Goal: Task Accomplishment & Management: Use online tool/utility

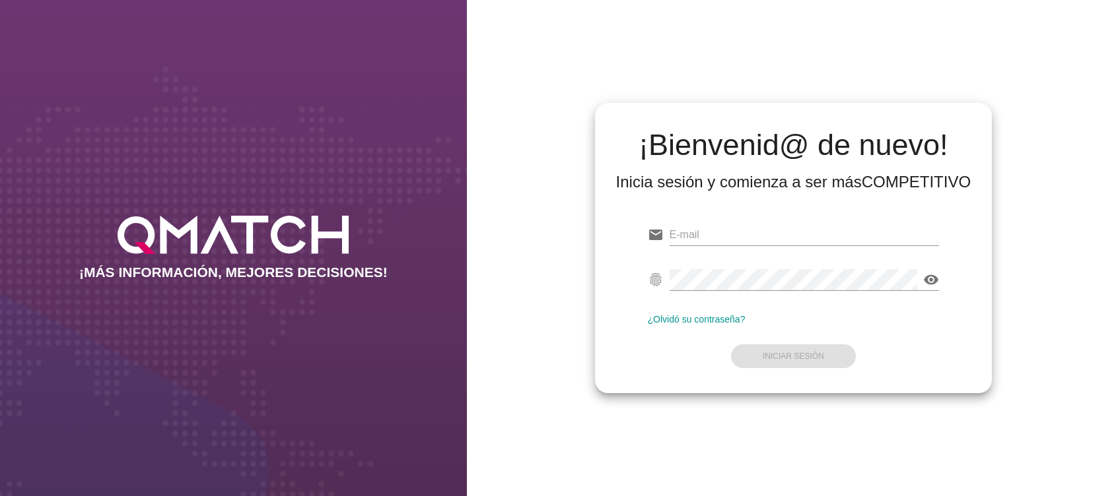
type input "[PERSON_NAME][EMAIL_ADDRESS][PERSON_NAME][DOMAIN_NAME]"
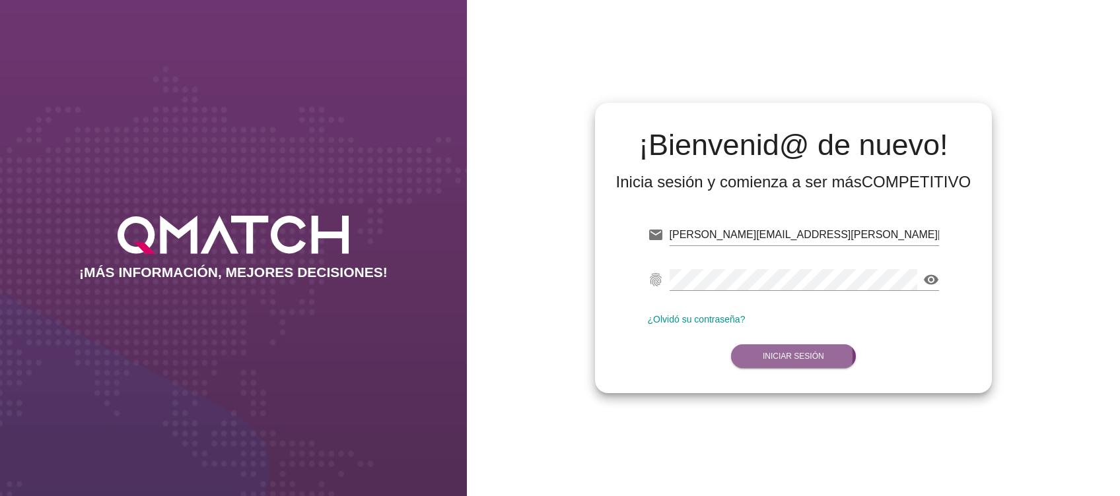
click at [774, 354] on strong "Iniciar Sesión" at bounding box center [792, 356] width 61 height 9
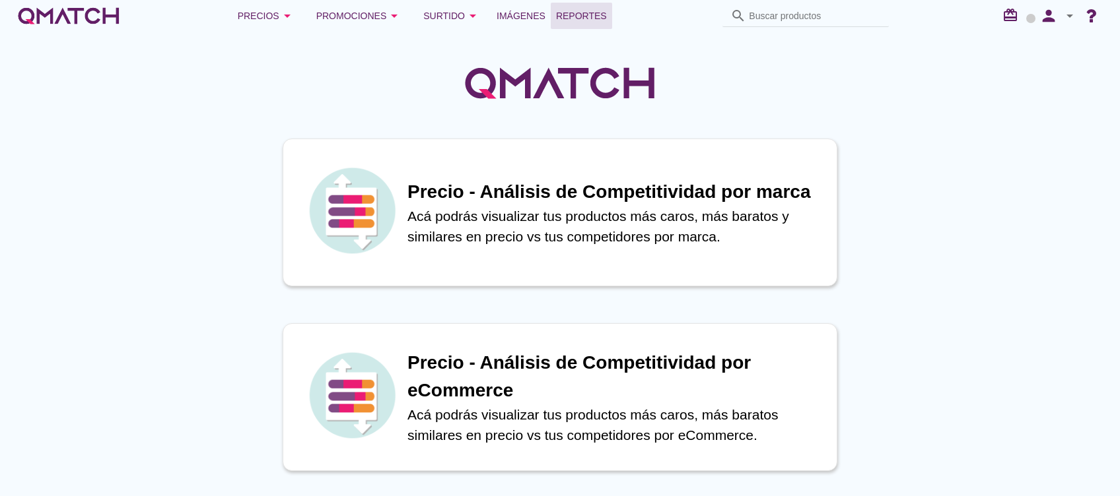
click at [587, 15] on span "Reportes" at bounding box center [581, 16] width 51 height 16
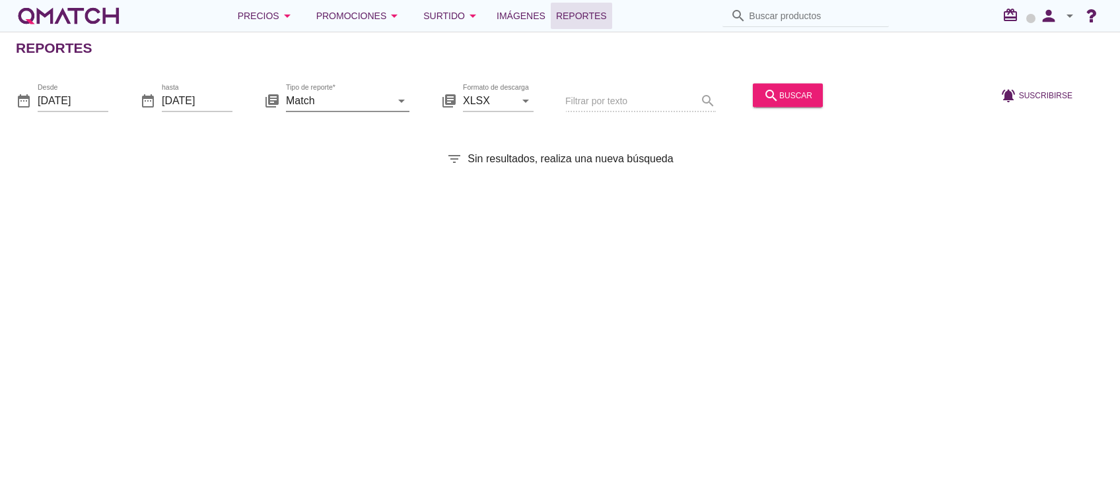
click at [358, 102] on input "Match" at bounding box center [338, 100] width 105 height 21
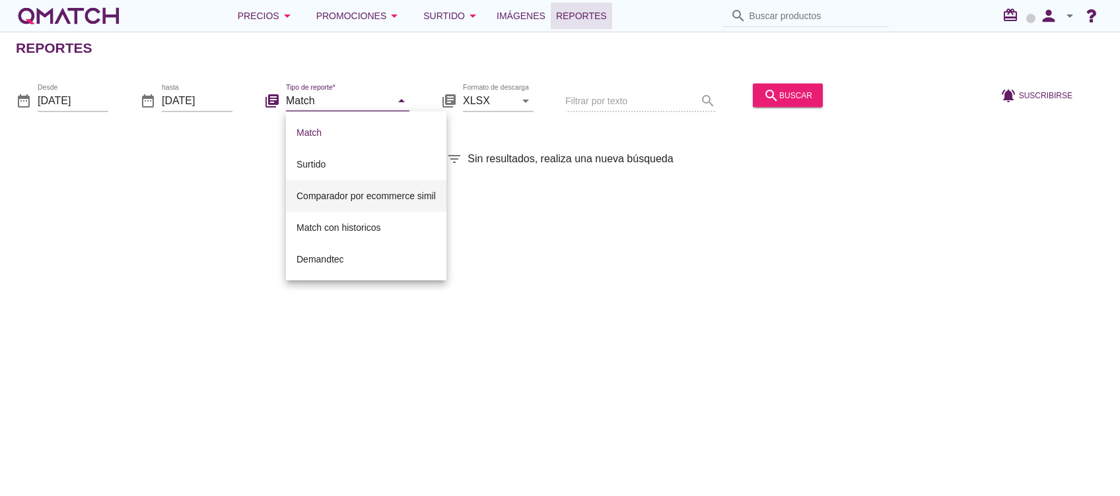
click at [342, 182] on div "Comparador por ecommerce simil" at bounding box center [365, 196] width 139 height 32
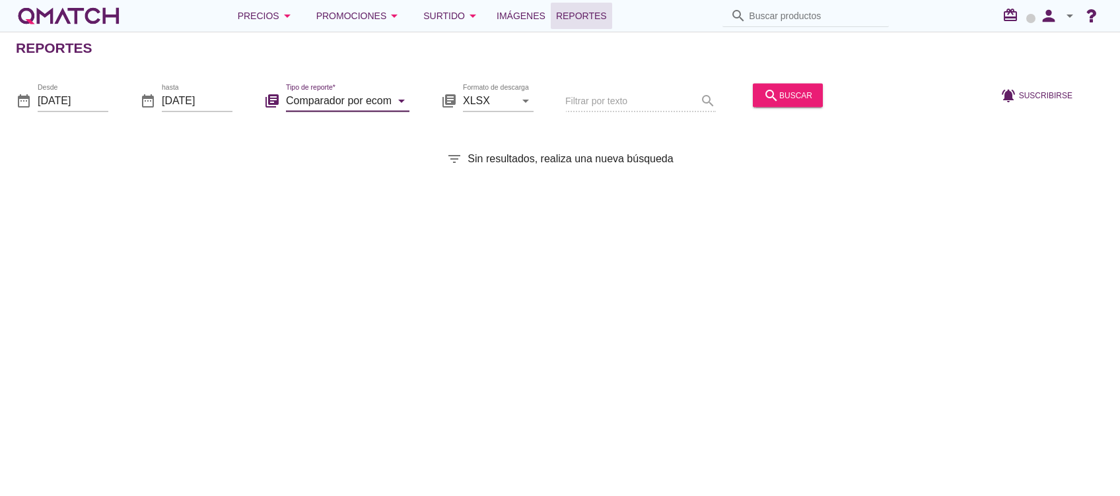
click at [349, 103] on input "Comparador por ecommerce simil" at bounding box center [338, 100] width 105 height 21
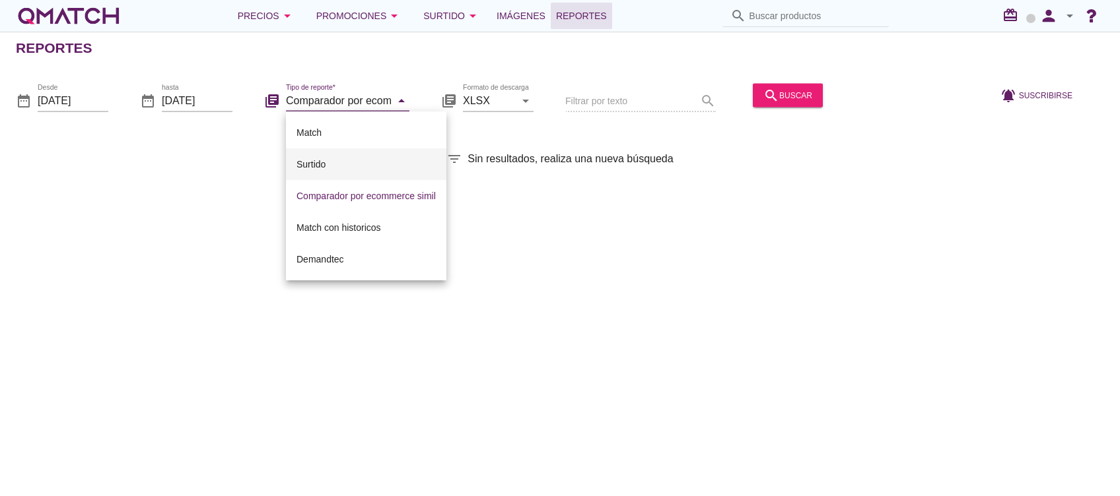
click at [352, 169] on div "Surtido" at bounding box center [365, 164] width 139 height 16
type input "Surtido"
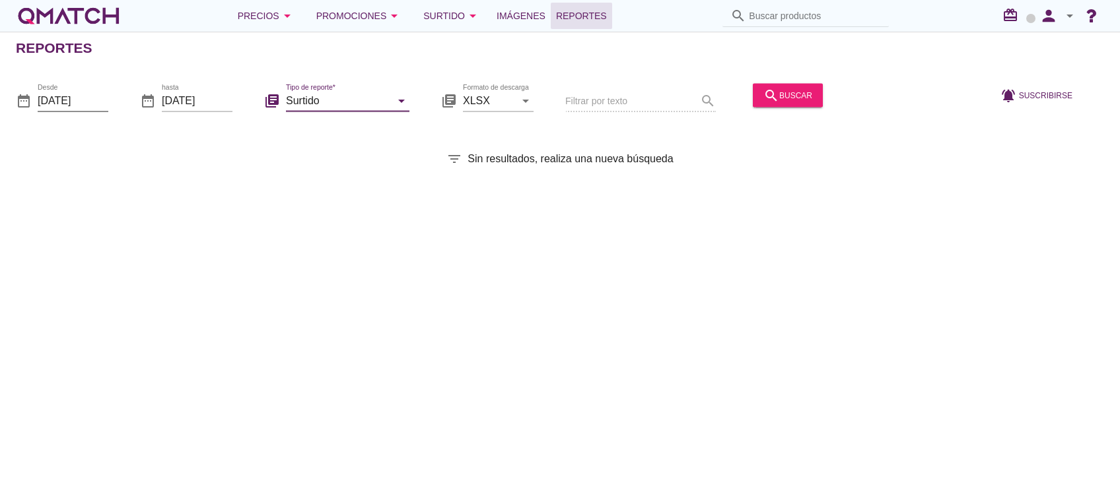
click at [82, 104] on input "[DATE]" at bounding box center [73, 100] width 71 height 21
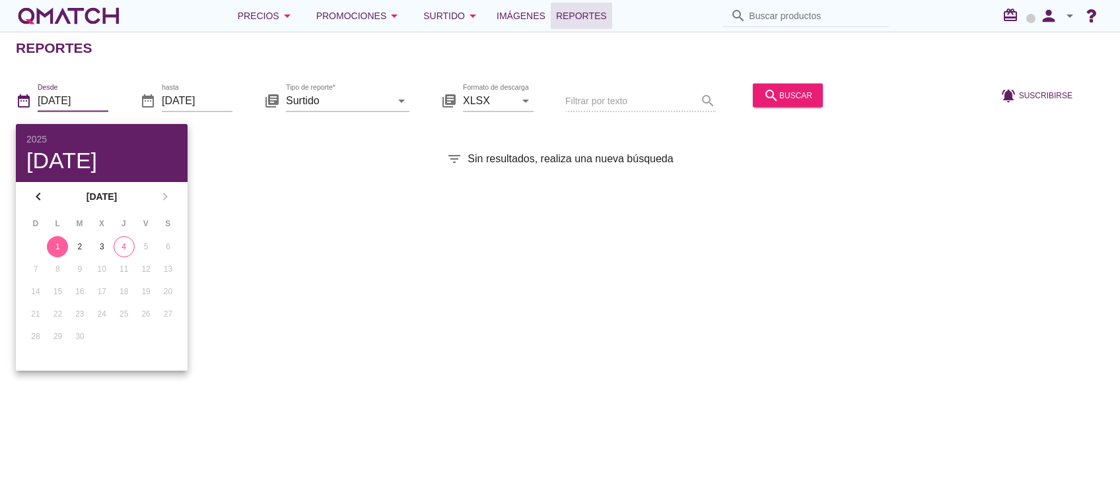
click at [61, 250] on div "1" at bounding box center [57, 247] width 21 height 12
click at [780, 99] on div "search buscar" at bounding box center [787, 95] width 49 height 16
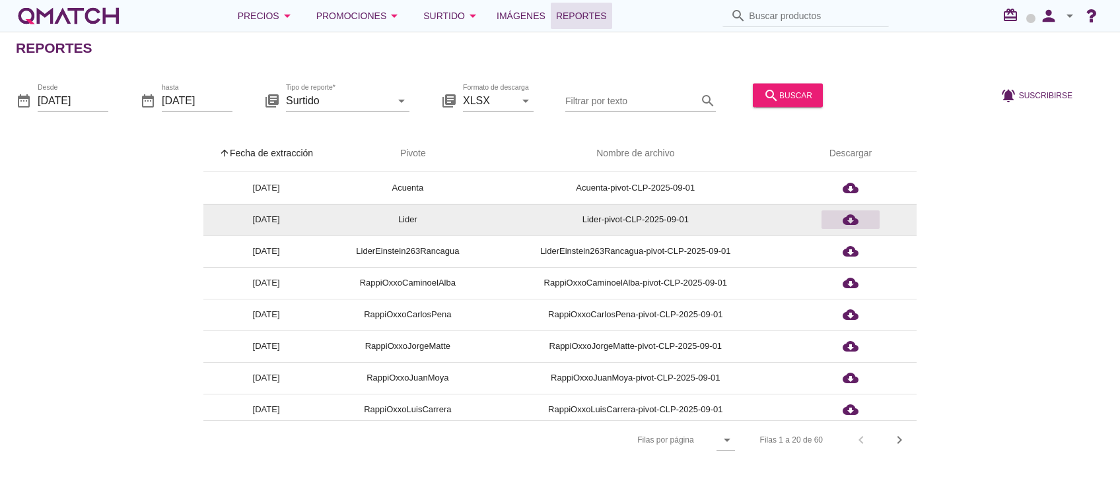
click at [848, 219] on icon "cloud_download" at bounding box center [850, 220] width 16 height 16
